Goal: Task Accomplishment & Management: Complete application form

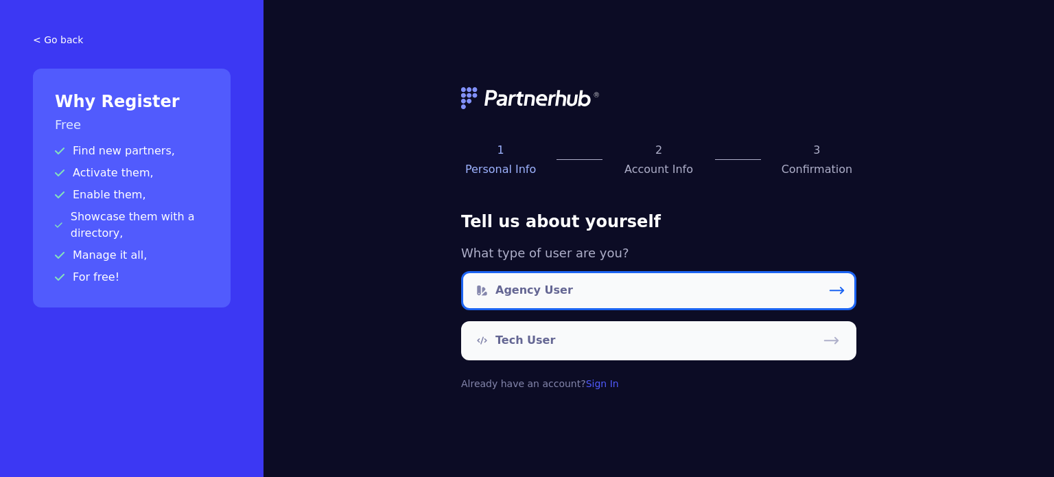
click at [596, 293] on link "Agency User" at bounding box center [658, 290] width 395 height 39
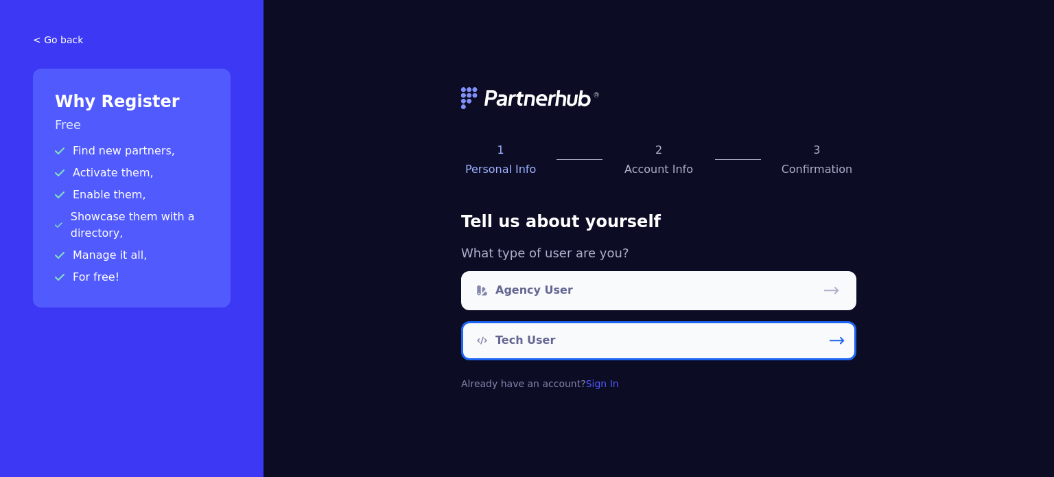
click at [839, 344] on icon at bounding box center [837, 341] width 19 height 19
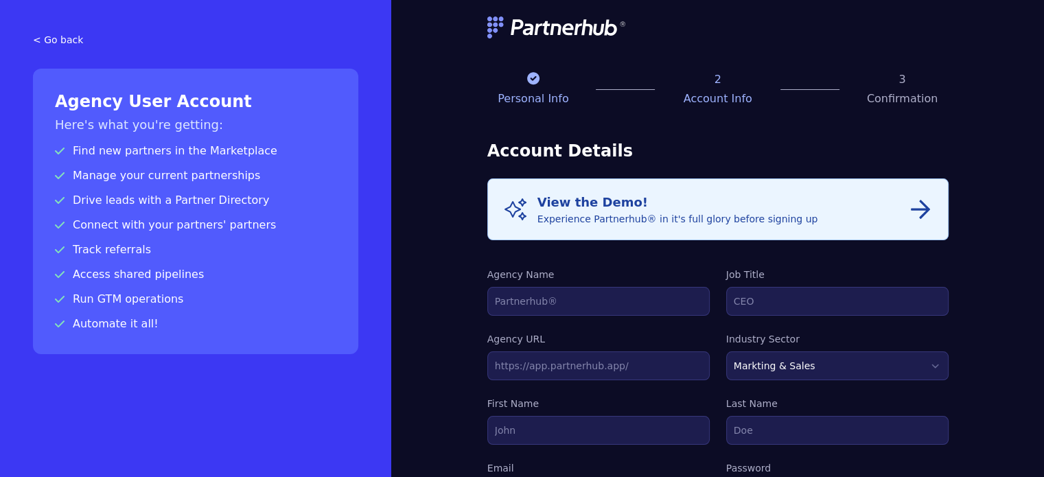
click at [909, 211] on icon "button" at bounding box center [920, 209] width 22 height 22
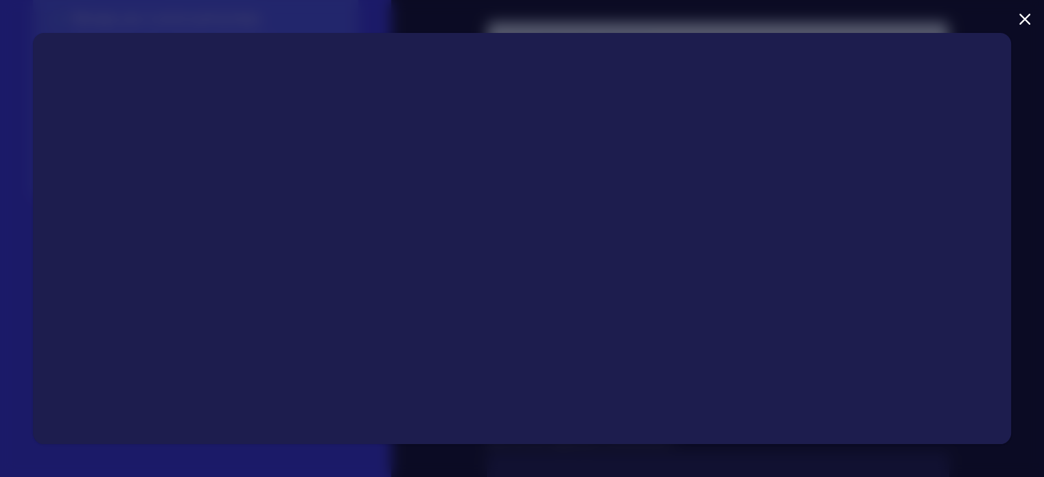
scroll to position [75, 0]
